Goal: Book appointment/travel/reservation

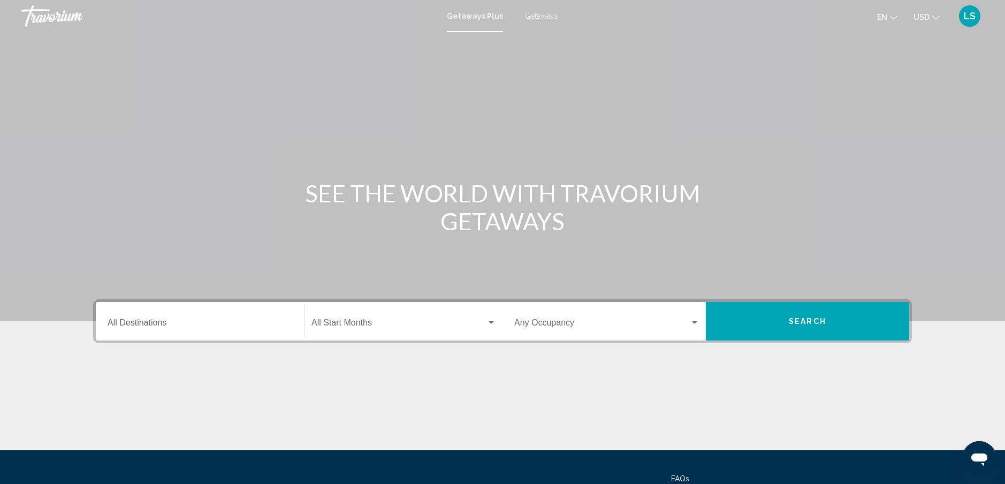
click at [223, 325] on input "Destination All Destinations" at bounding box center [200, 325] width 185 height 10
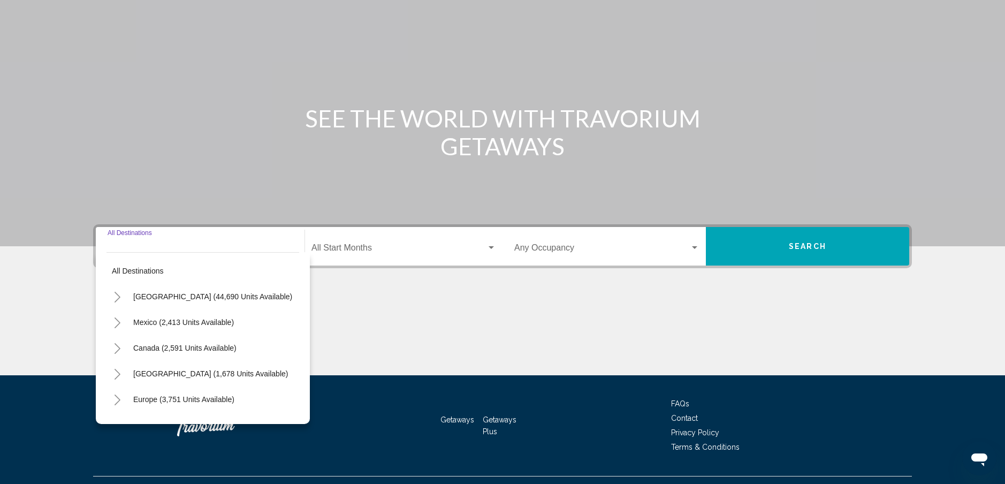
scroll to position [97, 0]
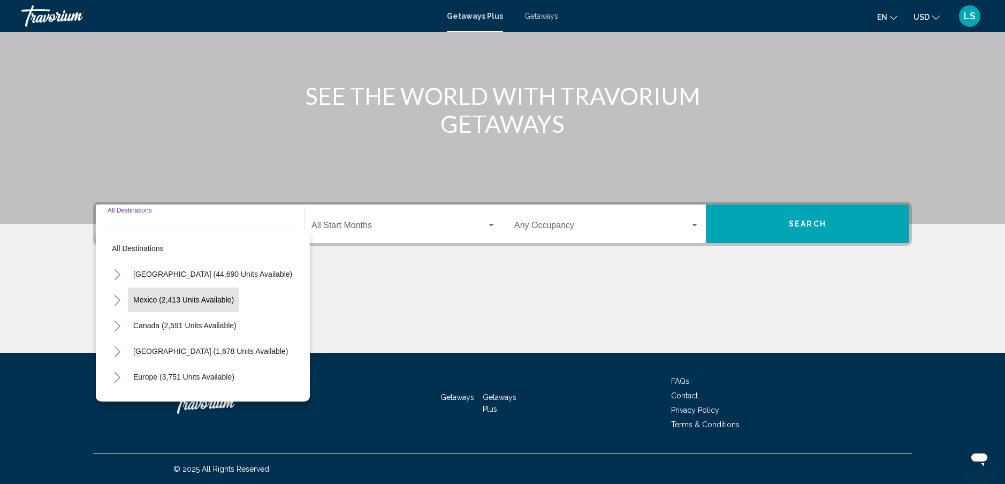
click at [201, 301] on span "Mexico (2,413 units available)" at bounding box center [183, 299] width 101 height 9
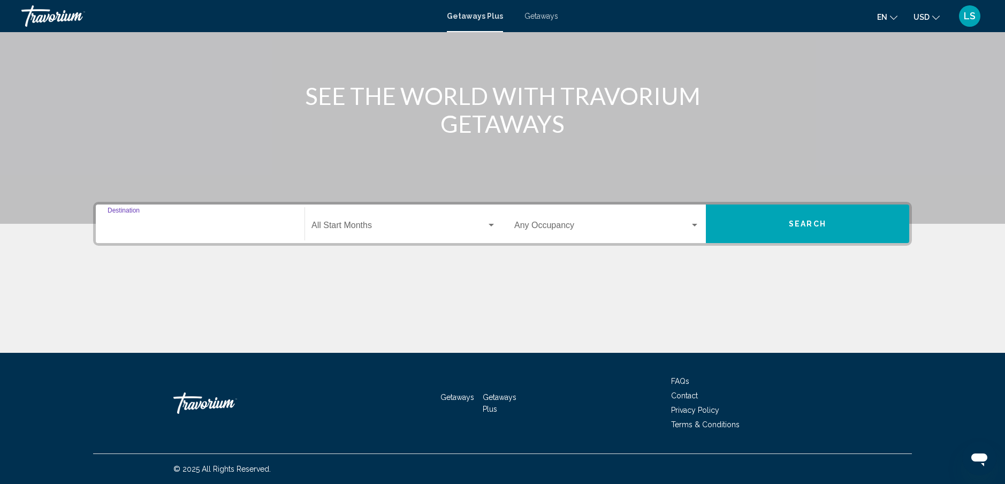
type input "**********"
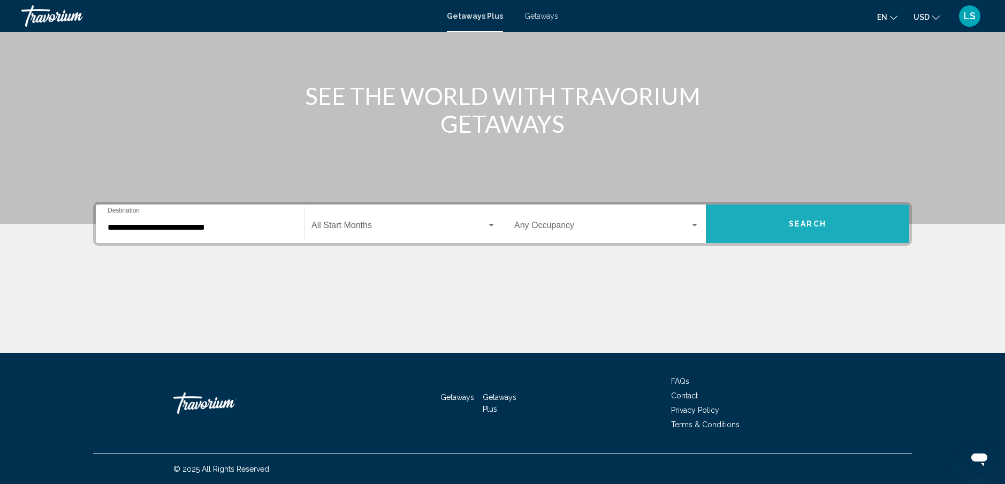
click at [785, 228] on button "Search" at bounding box center [807, 223] width 203 height 39
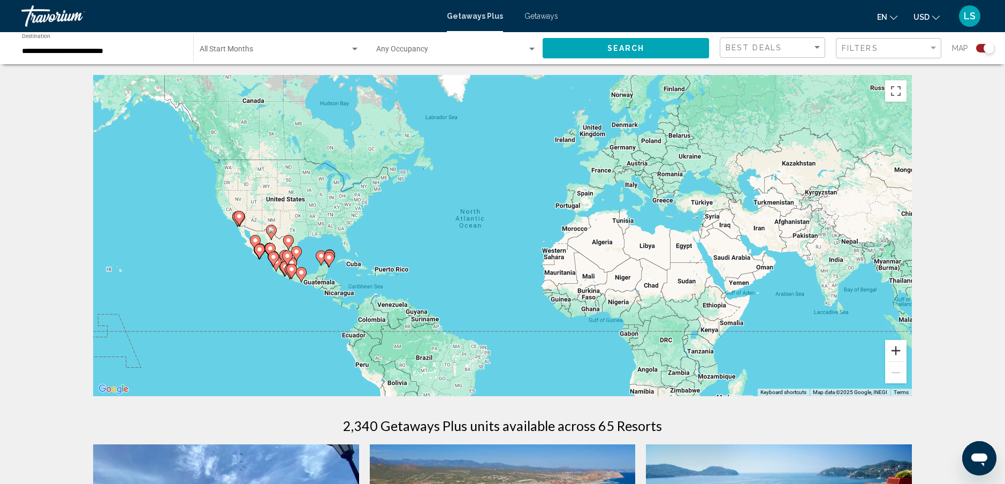
click at [897, 355] on button "Zoom in" at bounding box center [895, 350] width 21 height 21
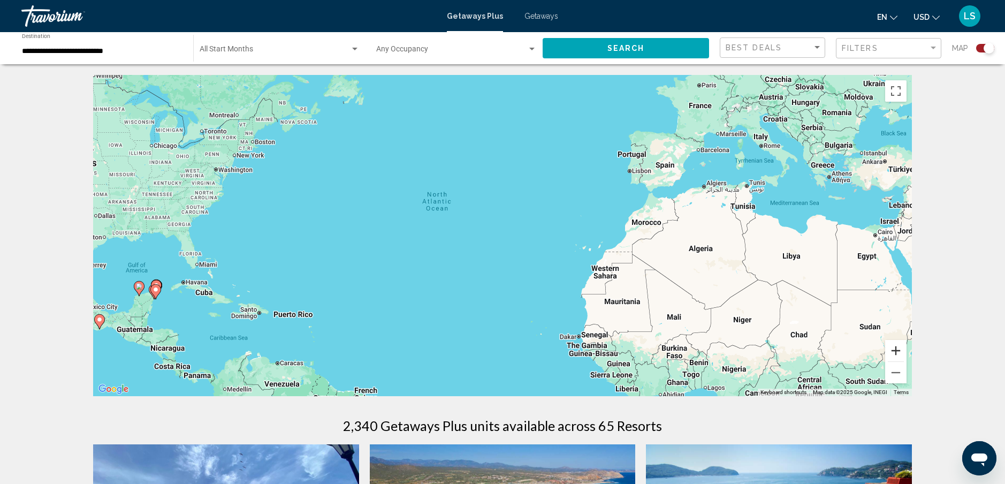
click at [897, 355] on button "Zoom in" at bounding box center [895, 350] width 21 height 21
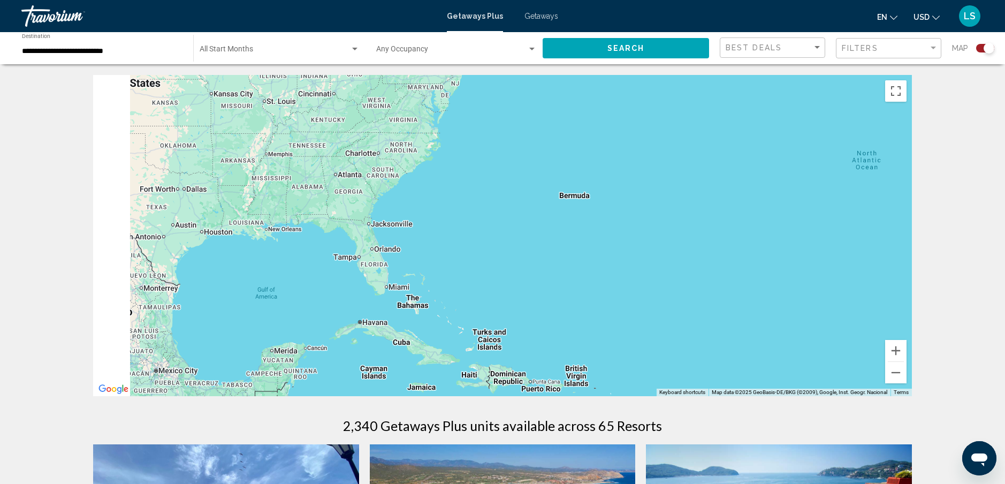
drag, startPoint x: 435, startPoint y: 277, endPoint x: 931, endPoint y: 270, distance: 496.6
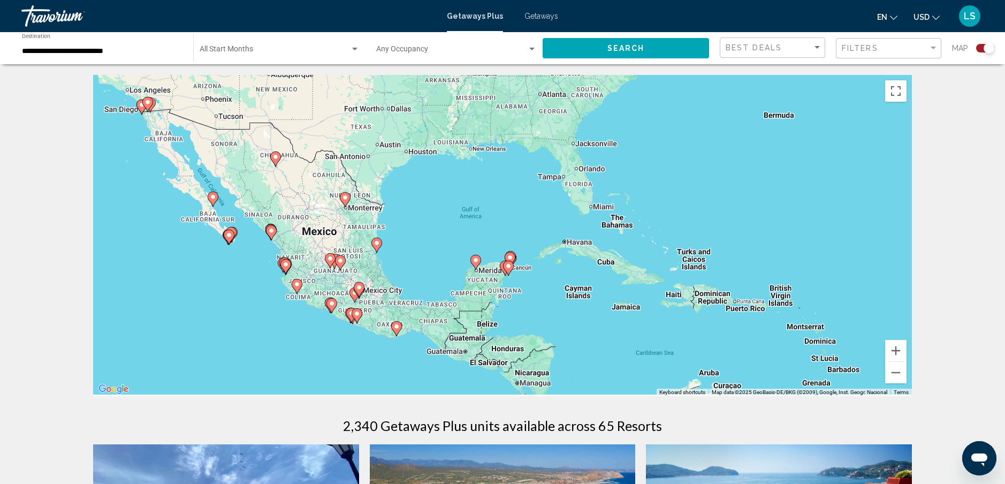
drag, startPoint x: 272, startPoint y: 293, endPoint x: 460, endPoint y: 222, distance: 201.4
click at [460, 222] on div "To activate drag with keyboard, press Alt + Enter. Once in keyboard drag state,…" at bounding box center [502, 235] width 819 height 321
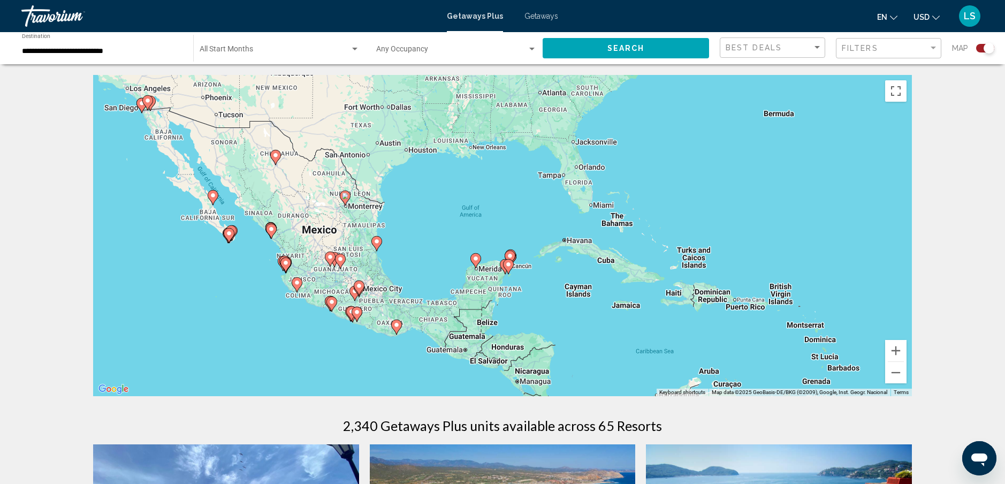
click at [228, 236] on image "Main content" at bounding box center [229, 233] width 6 height 6
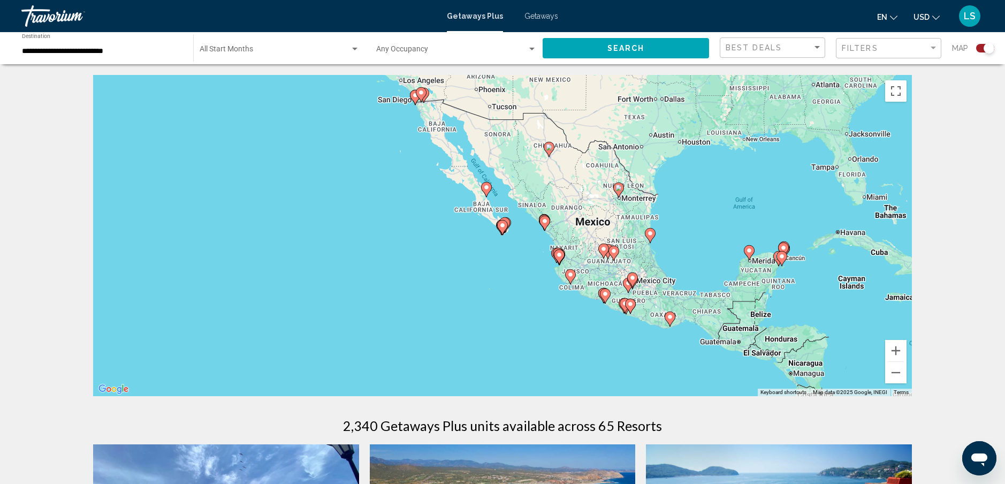
click at [502, 227] on image "Main content" at bounding box center [502, 225] width 6 height 6
type input "**********"
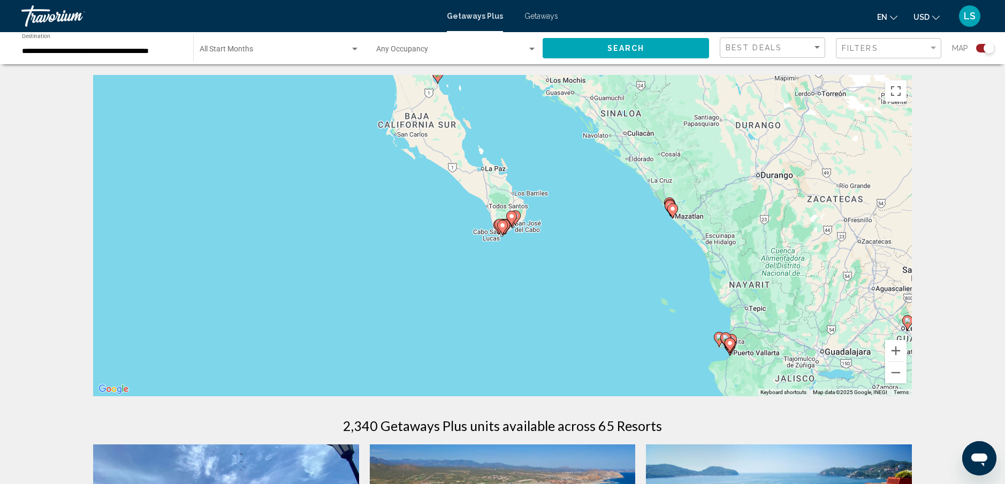
click at [504, 225] on image "Main content" at bounding box center [502, 225] width 6 height 6
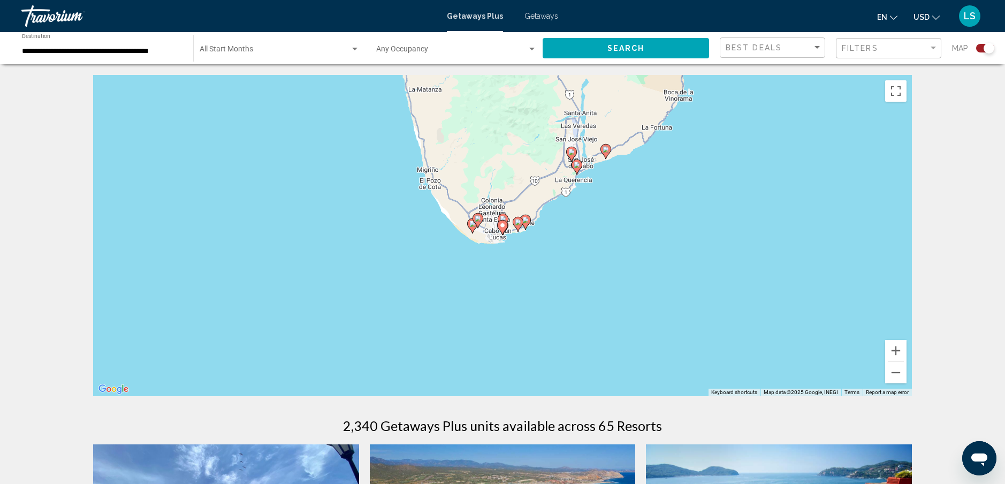
click at [505, 226] on image "Main content" at bounding box center [502, 225] width 6 height 6
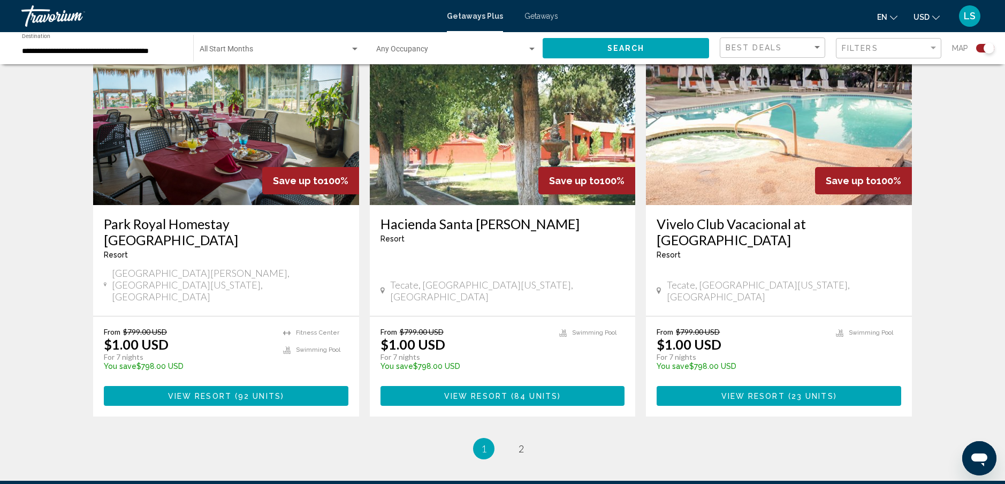
scroll to position [1592, 0]
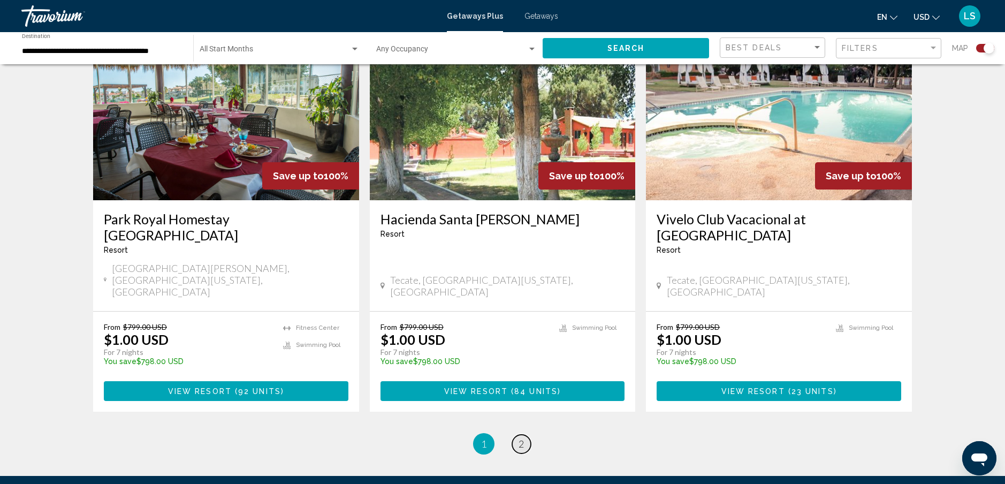
click at [519, 438] on span "2" at bounding box center [521, 444] width 5 height 12
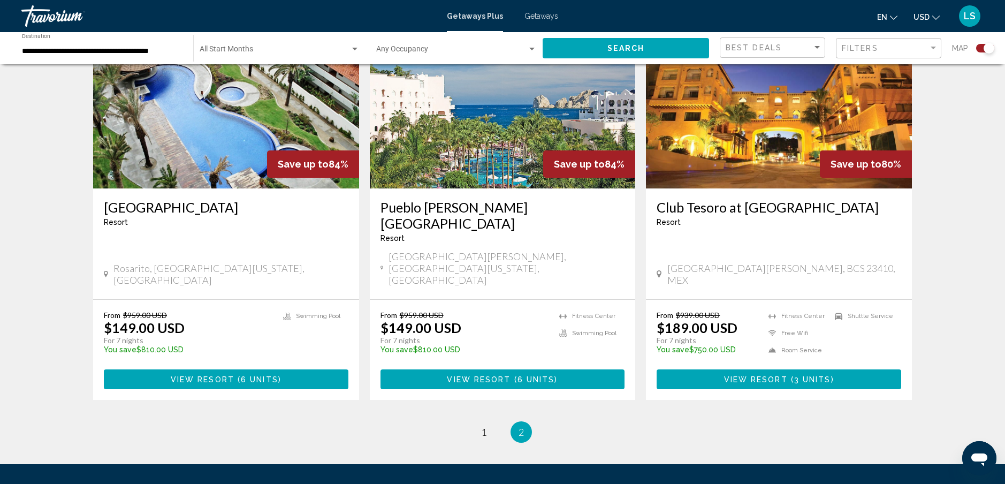
scroll to position [338, 0]
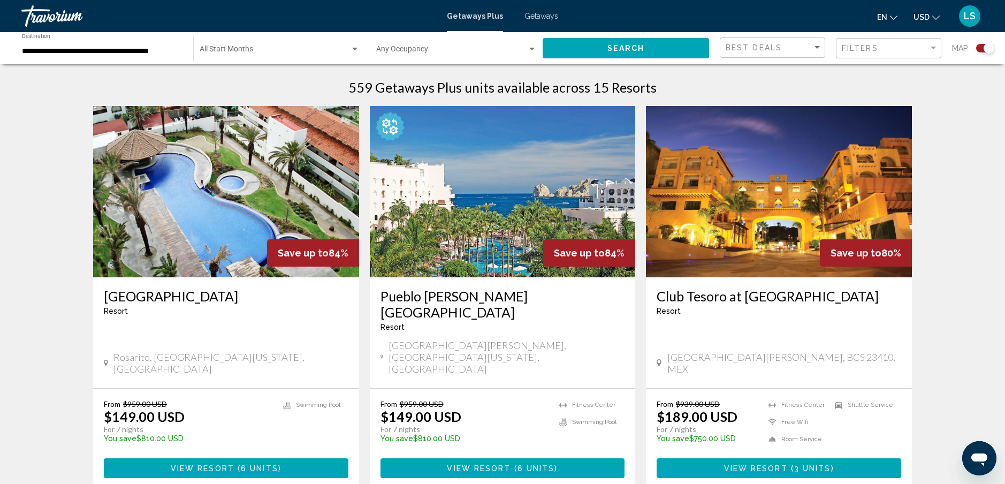
click at [491, 292] on h3 "Pueblo [PERSON_NAME][GEOGRAPHIC_DATA]" at bounding box center [502, 304] width 245 height 32
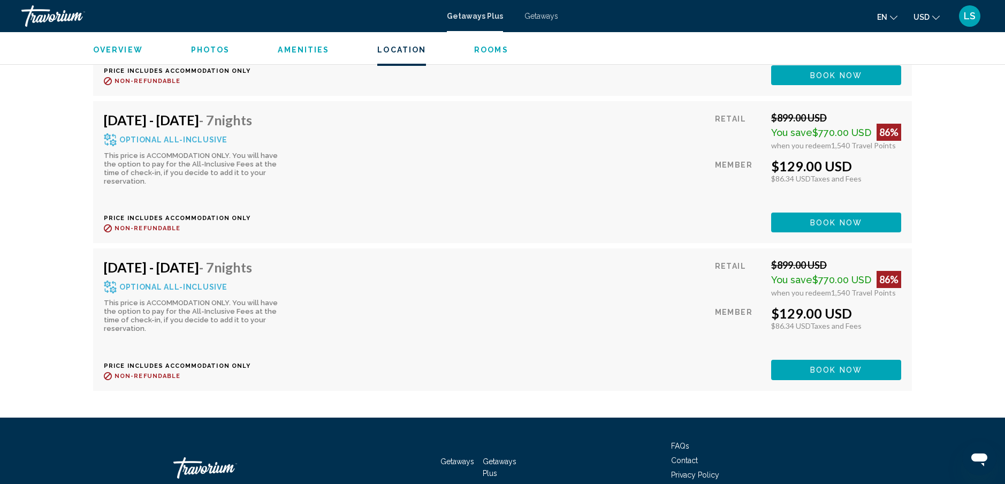
scroll to position [2783, 0]
